Goal: Find specific page/section: Find specific page/section

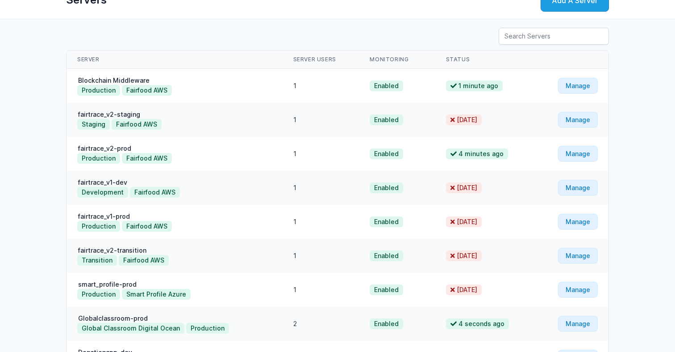
scroll to position [45, 0]
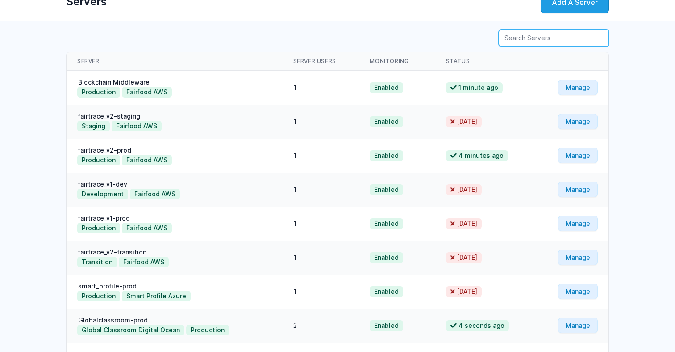
click at [563, 39] on input "Server Search" at bounding box center [554, 37] width 110 height 17
click at [577, 37] on input "lehvoss" at bounding box center [554, 37] width 110 height 17
type input "lehvoss"
click at [568, 35] on input "lehvoss" at bounding box center [554, 37] width 110 height 17
click at [516, 35] on input "Server Search" at bounding box center [496, 37] width 110 height 17
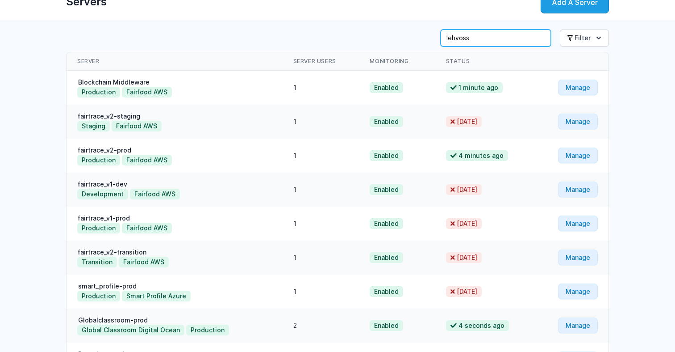
type input "lehvoss"
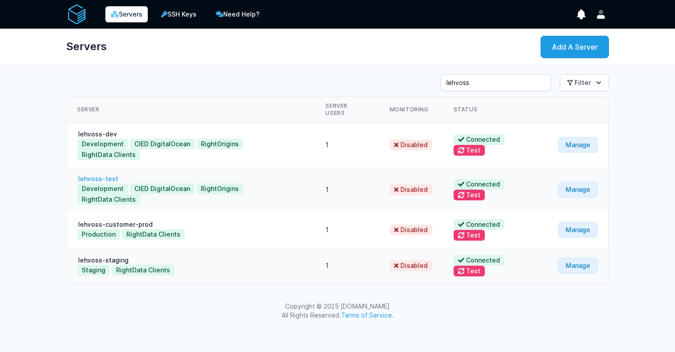
click at [92, 175] on link "lehvoss-test" at bounding box center [98, 179] width 42 height 8
